Goal: Find specific page/section: Find specific page/section

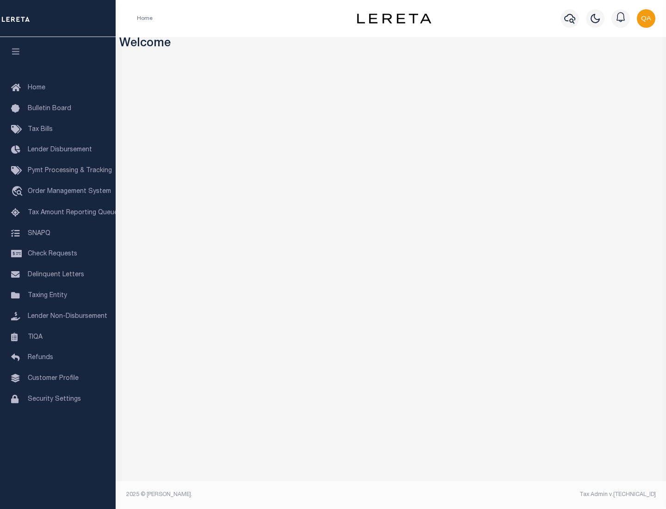
click at [58, 254] on span "Check Requests" at bounding box center [52, 254] width 49 height 6
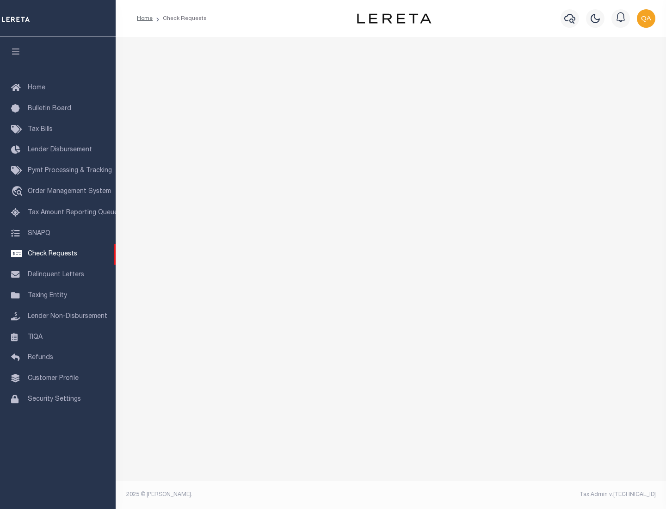
select select "50"
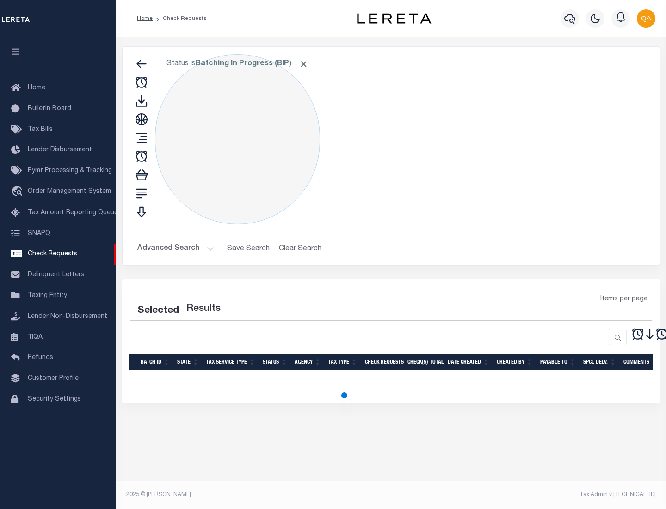
select select "50"
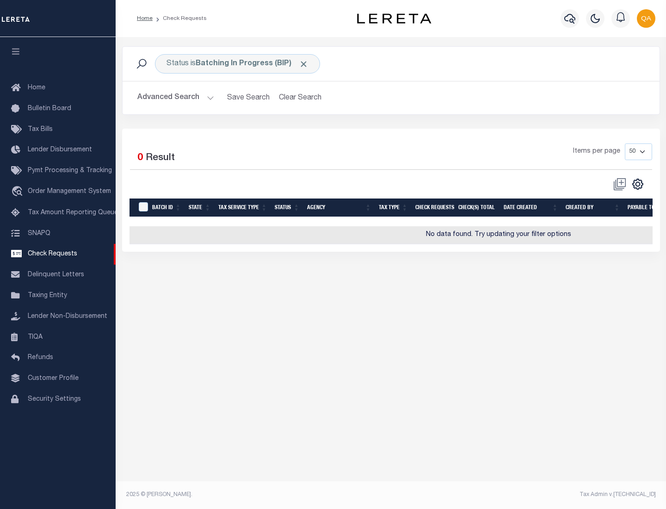
click at [304, 64] on span "Click to Remove" at bounding box center [304, 64] width 10 height 10
